Goal: Navigation & Orientation: Go to known website

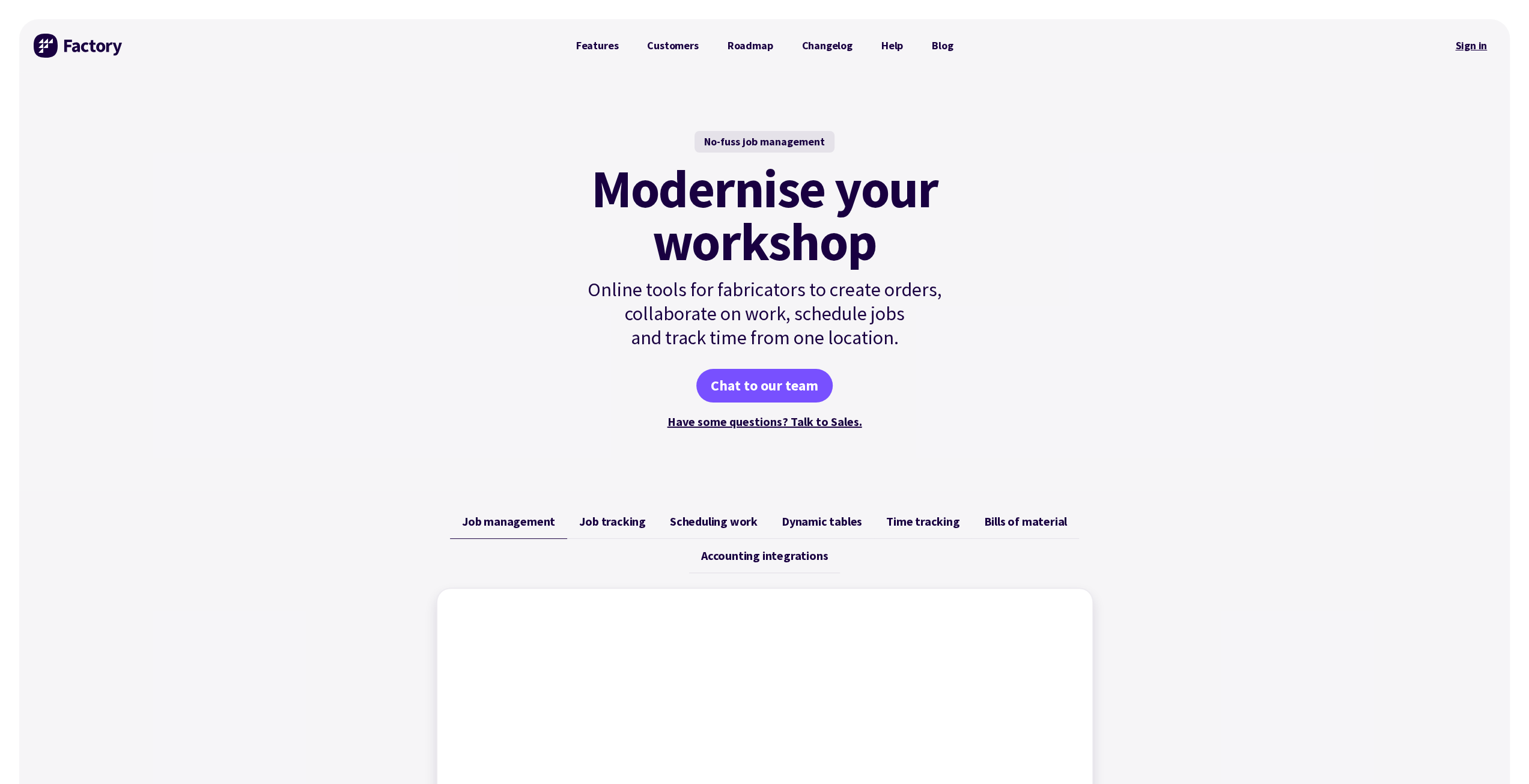
click at [1466, 45] on link "Sign in" at bounding box center [1471, 46] width 49 height 28
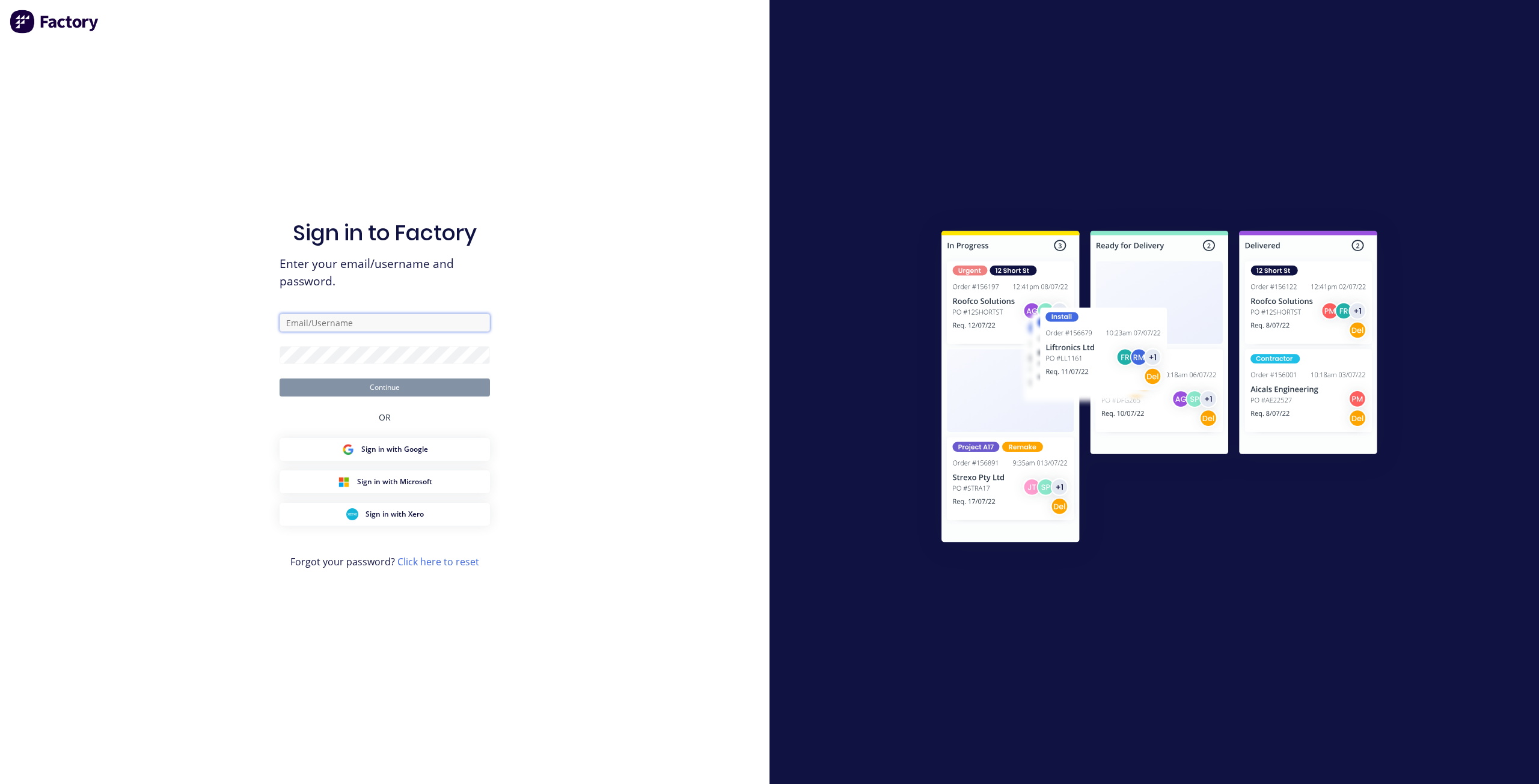
click at [312, 325] on input "text" at bounding box center [384, 322] width 210 height 18
type input "jeff@cvdglass.com.au"
click at [372, 387] on button "Continue" at bounding box center [384, 387] width 210 height 18
